Goal: Task Accomplishment & Management: Use online tool/utility

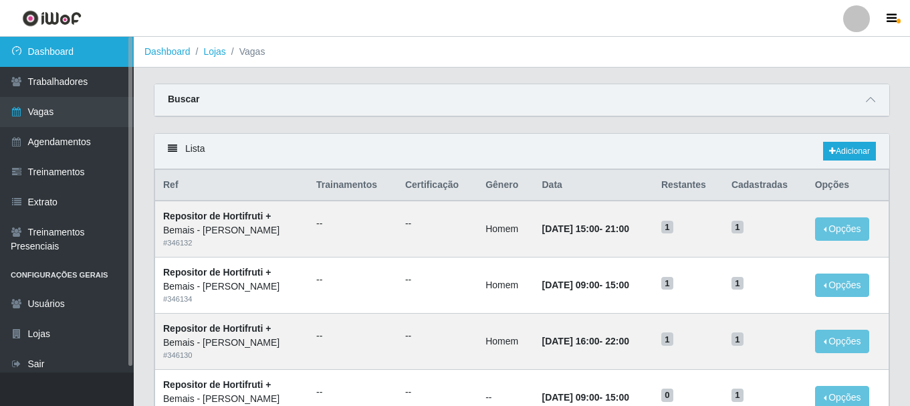
click at [58, 46] on link "Dashboard" at bounding box center [67, 52] width 134 height 30
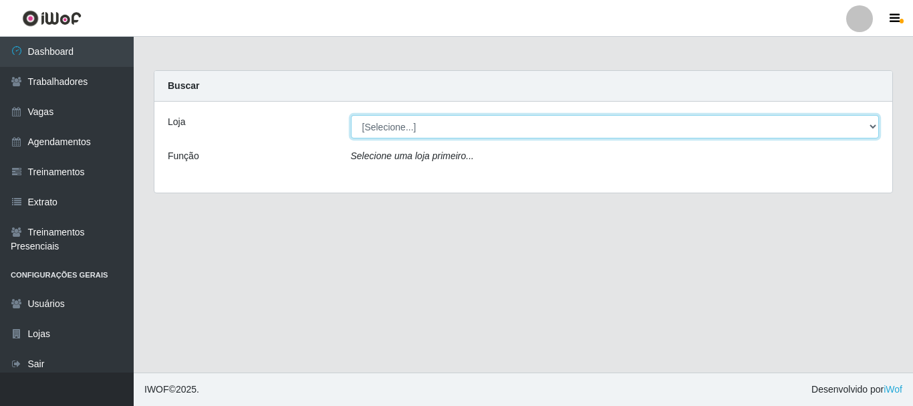
click at [873, 125] on select "[Selecione...] [PERSON_NAME]" at bounding box center [615, 126] width 529 height 23
select select "230"
click at [351, 115] on select "[Selecione...] [PERSON_NAME]" at bounding box center [615, 126] width 529 height 23
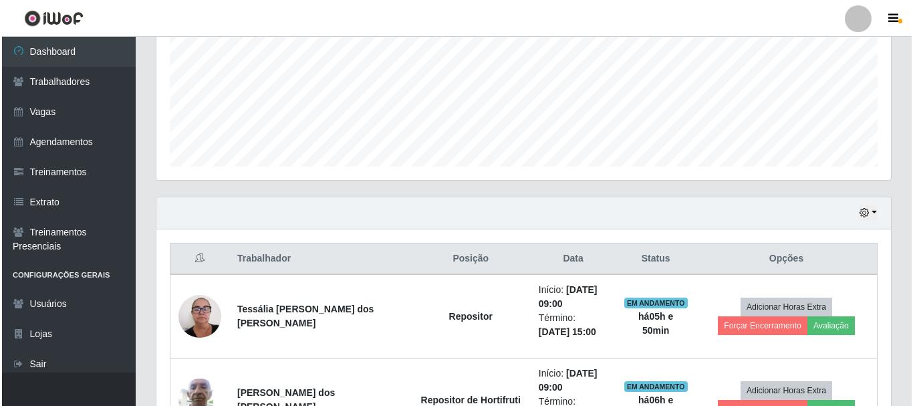
scroll to position [535, 0]
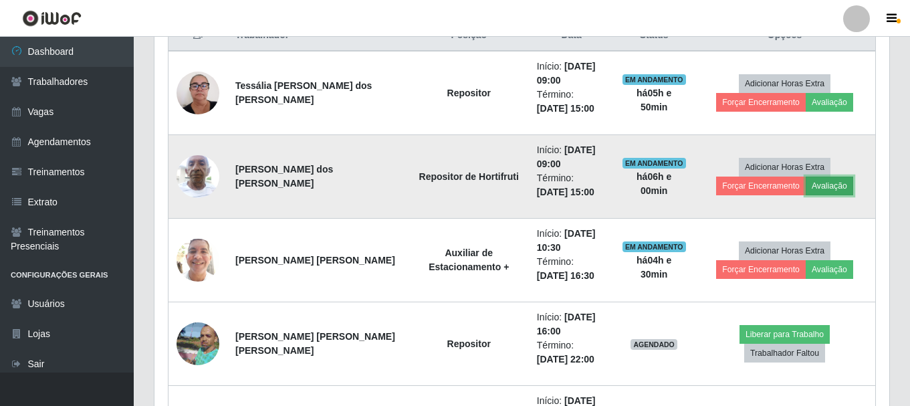
click at [821, 180] on button "Avaliação" at bounding box center [829, 186] width 47 height 19
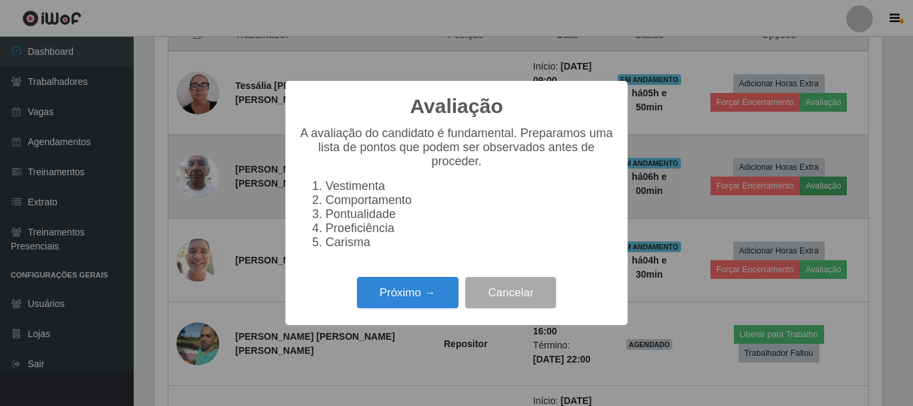
scroll to position [277, 728]
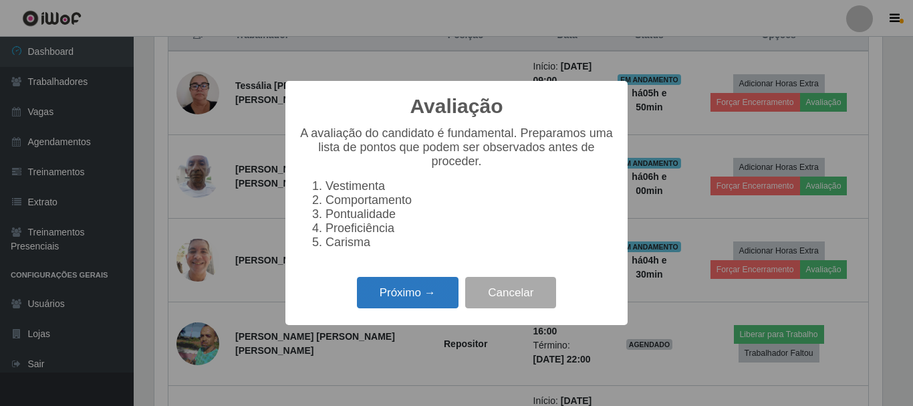
click at [413, 294] on button "Próximo →" at bounding box center [408, 292] width 102 height 31
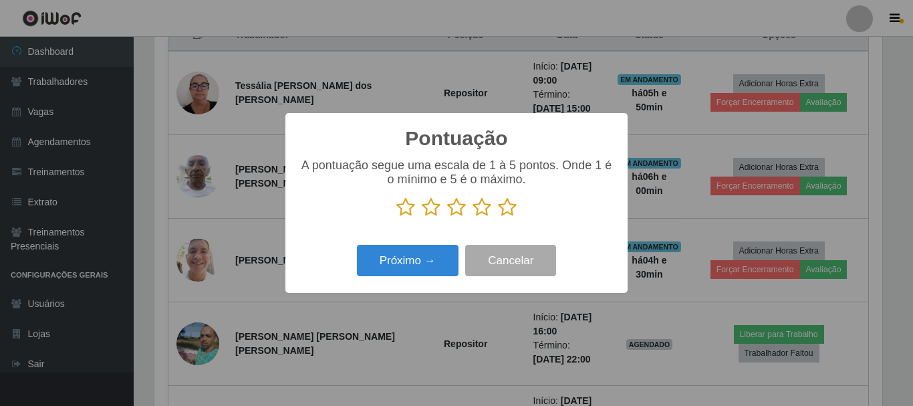
scroll to position [668335, 667885]
click at [509, 208] on icon at bounding box center [507, 207] width 19 height 20
click at [498, 217] on input "radio" at bounding box center [498, 217] width 0 height 0
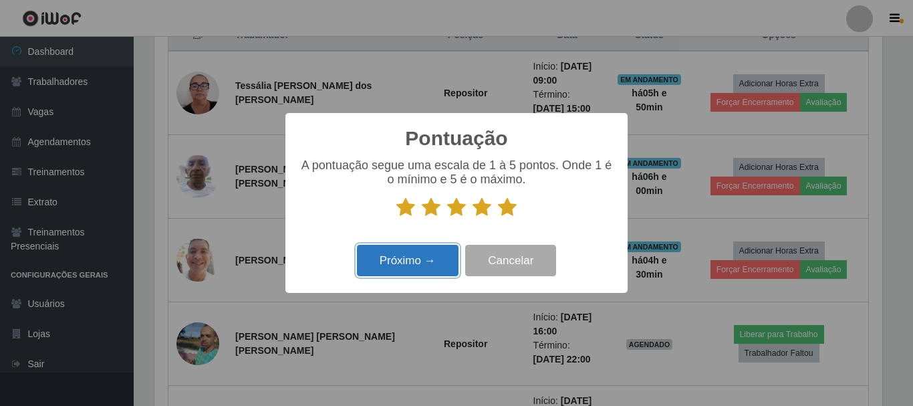
click at [425, 265] on button "Próximo →" at bounding box center [408, 260] width 102 height 31
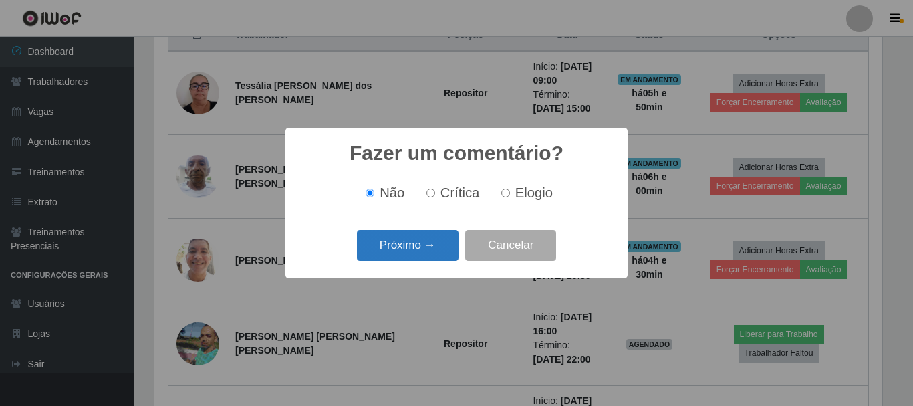
click at [425, 258] on button "Próximo →" at bounding box center [408, 245] width 102 height 31
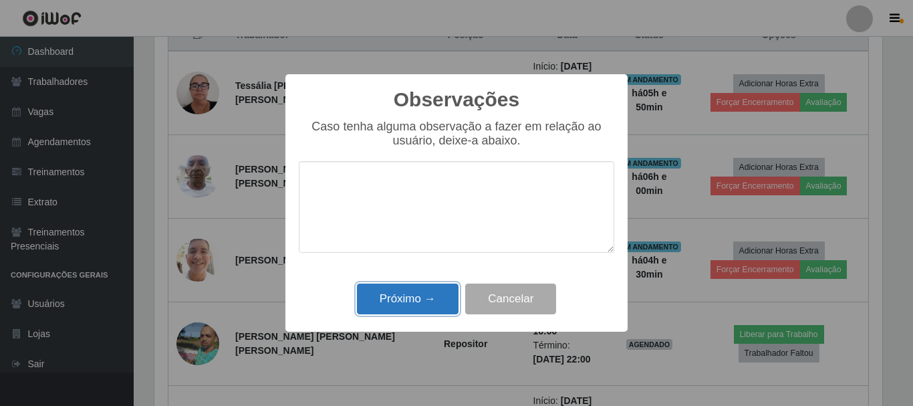
click at [410, 305] on button "Próximo →" at bounding box center [408, 298] width 102 height 31
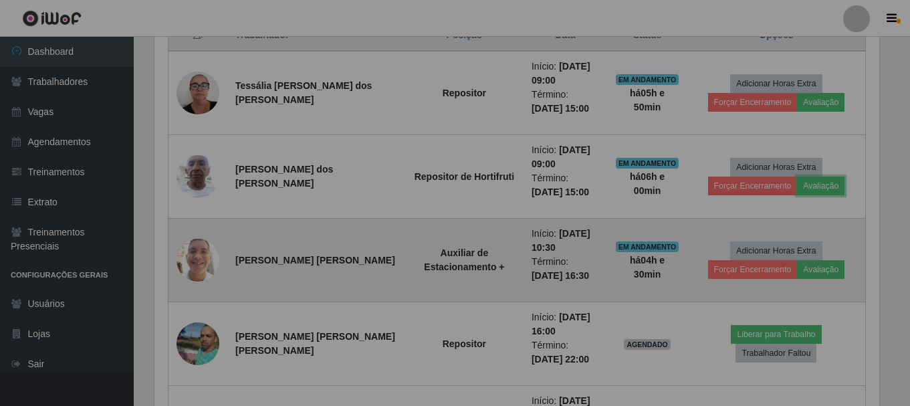
scroll to position [277, 735]
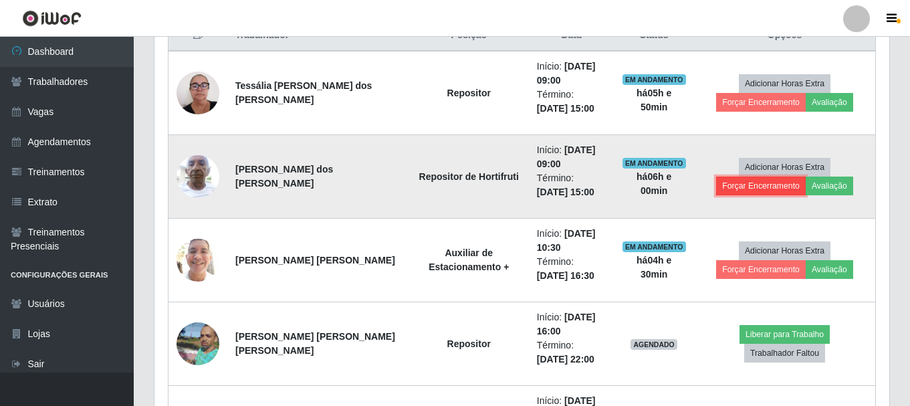
click at [774, 186] on button "Forçar Encerramento" at bounding box center [761, 186] width 90 height 19
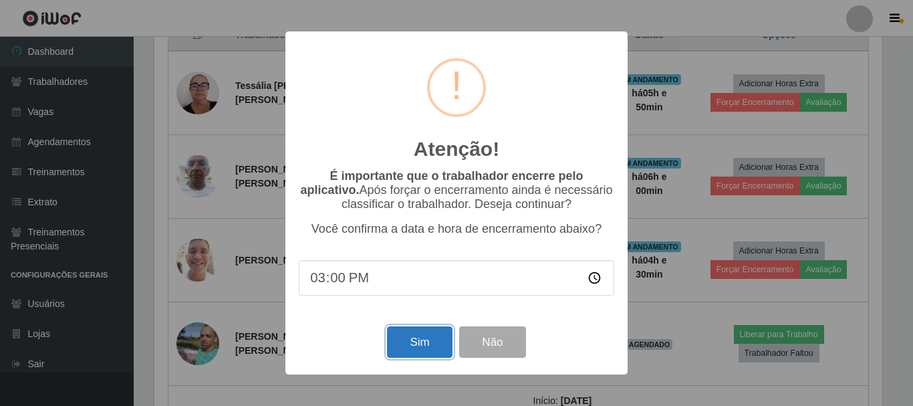
click at [416, 346] on button "Sim" at bounding box center [419, 341] width 65 height 31
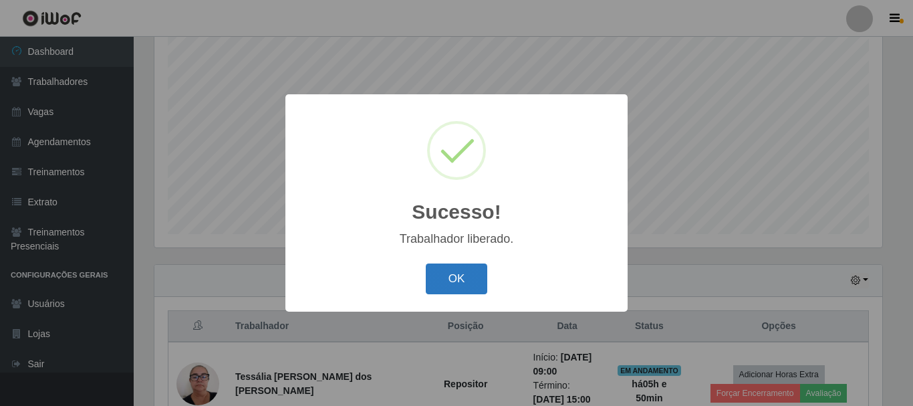
click at [451, 290] on button "OK" at bounding box center [457, 278] width 62 height 31
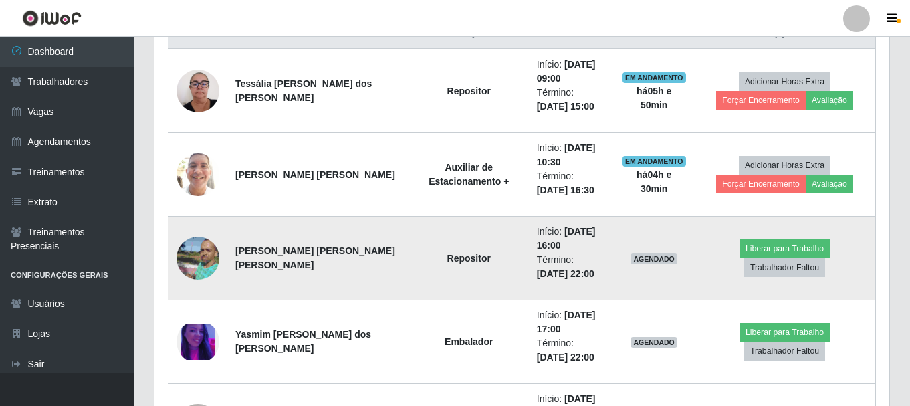
scroll to position [511, 0]
